Goal: Task Accomplishment & Management: Manage account settings

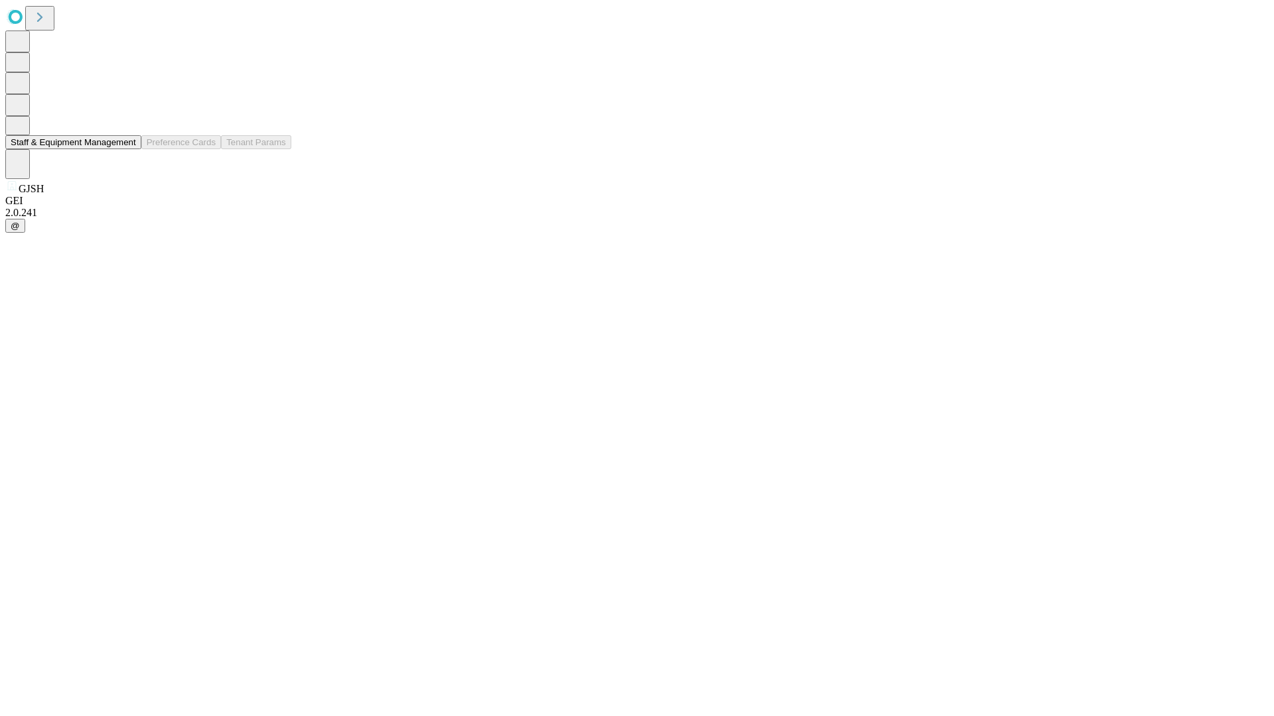
click at [127, 149] on button "Staff & Equipment Management" at bounding box center [73, 142] width 136 height 14
